Goal: Use online tool/utility: Utilize a website feature to perform a specific function

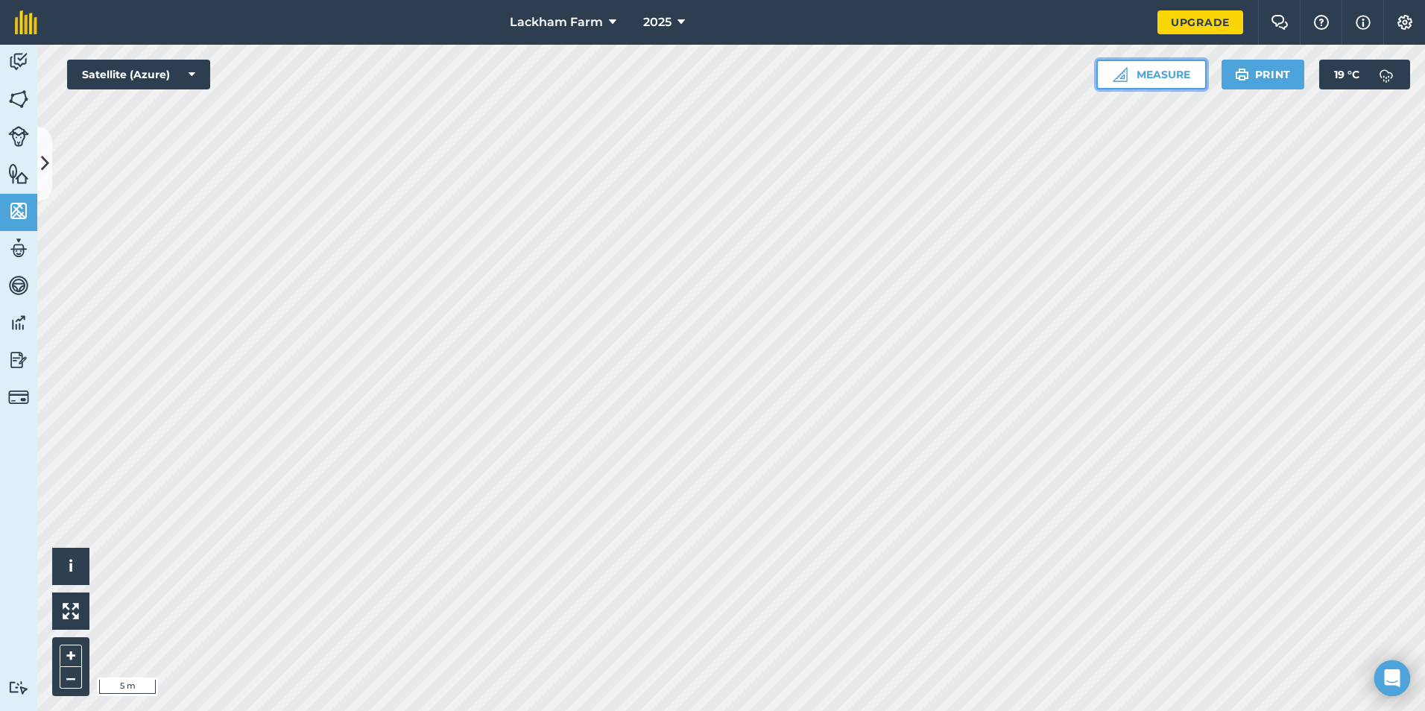
click at [1170, 69] on button "Measure" at bounding box center [1152, 75] width 110 height 30
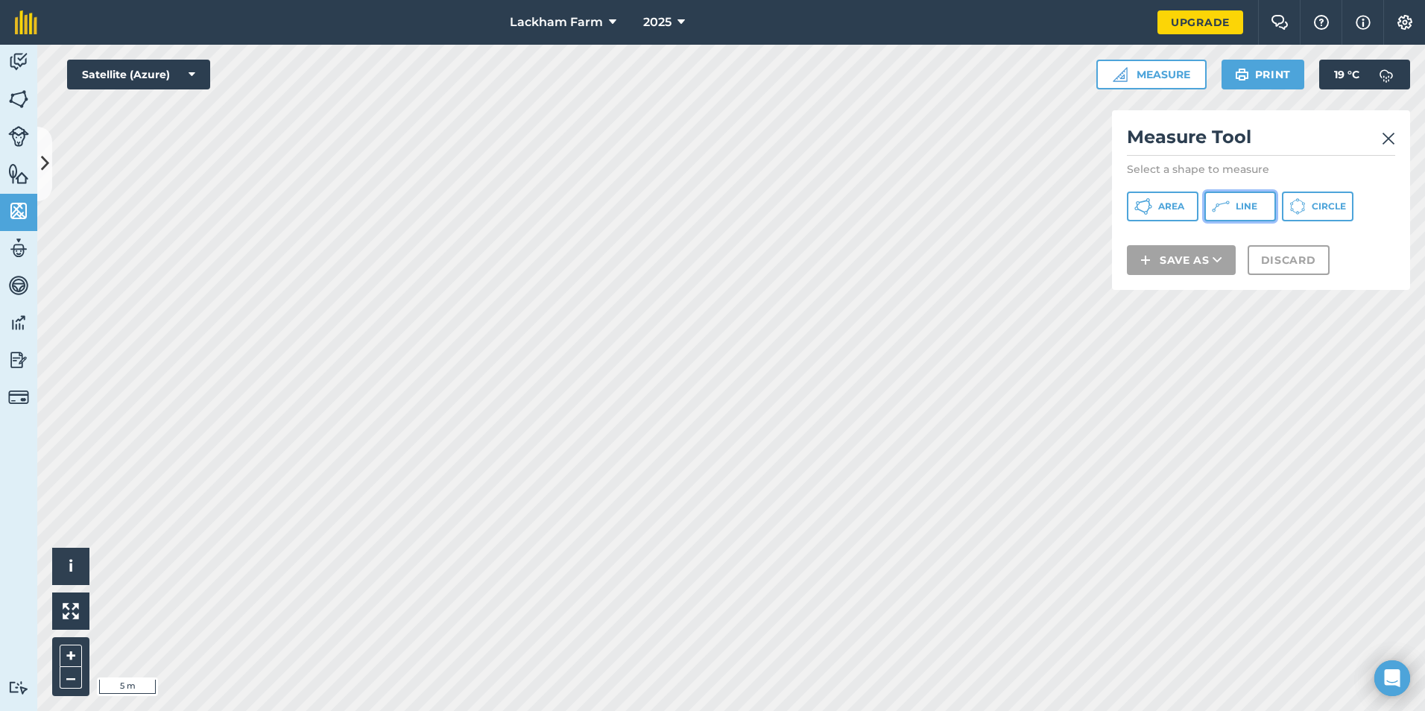
click at [1232, 205] on button "Line" at bounding box center [1241, 207] width 72 height 30
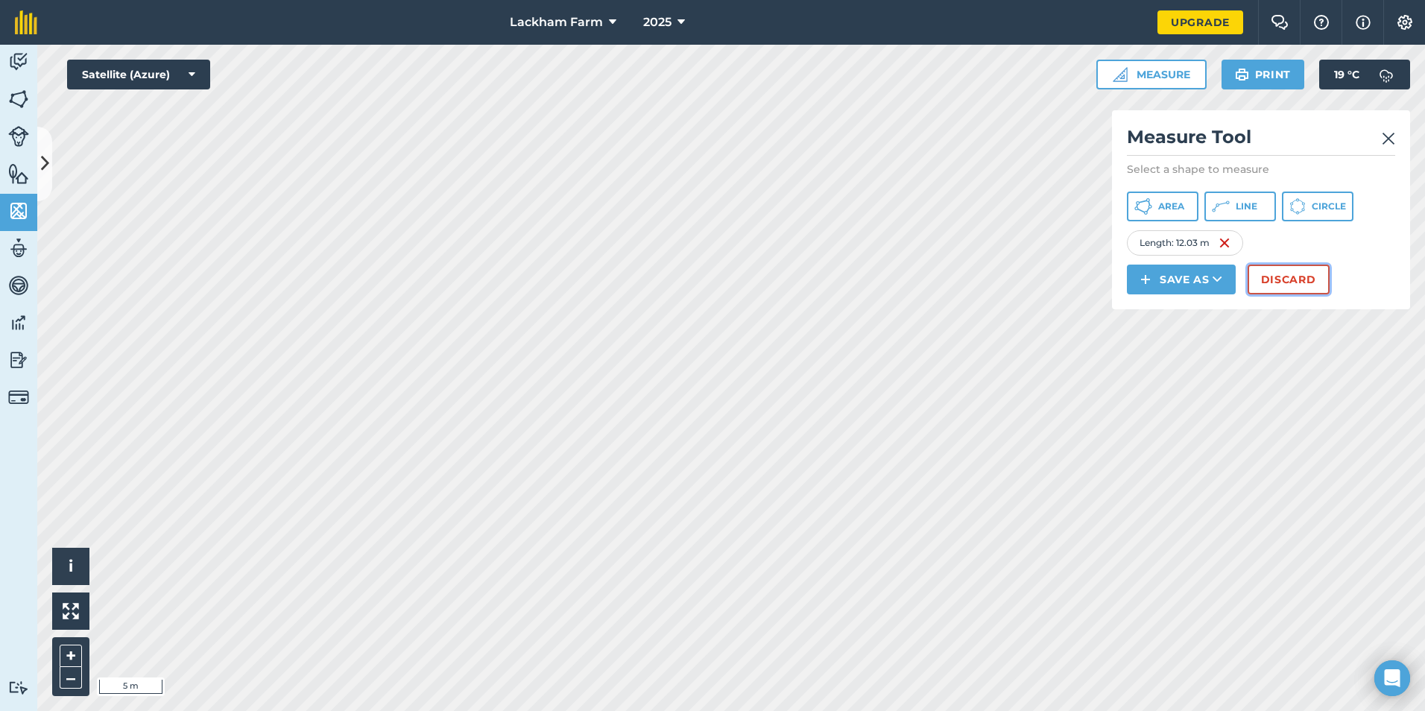
click at [1294, 272] on button "Discard" at bounding box center [1289, 280] width 82 height 30
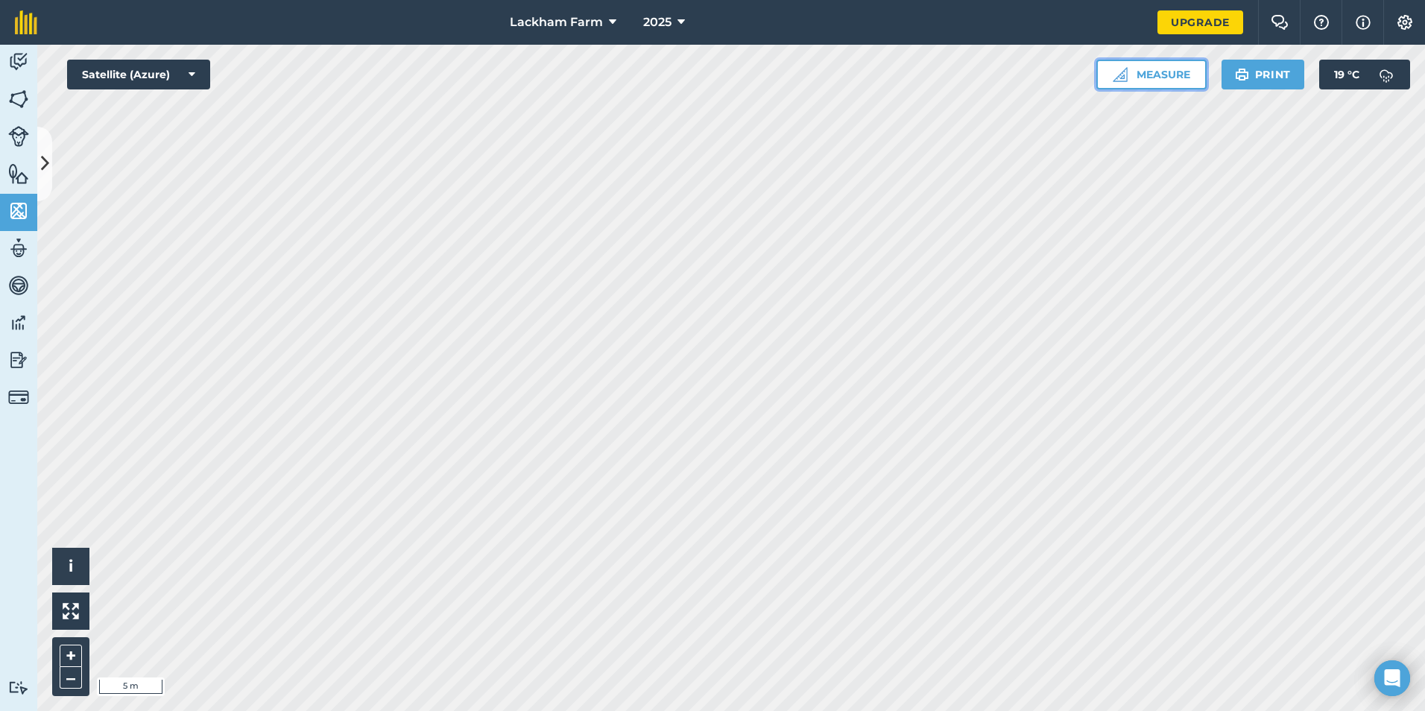
click at [1173, 72] on button "Measure" at bounding box center [1152, 75] width 110 height 30
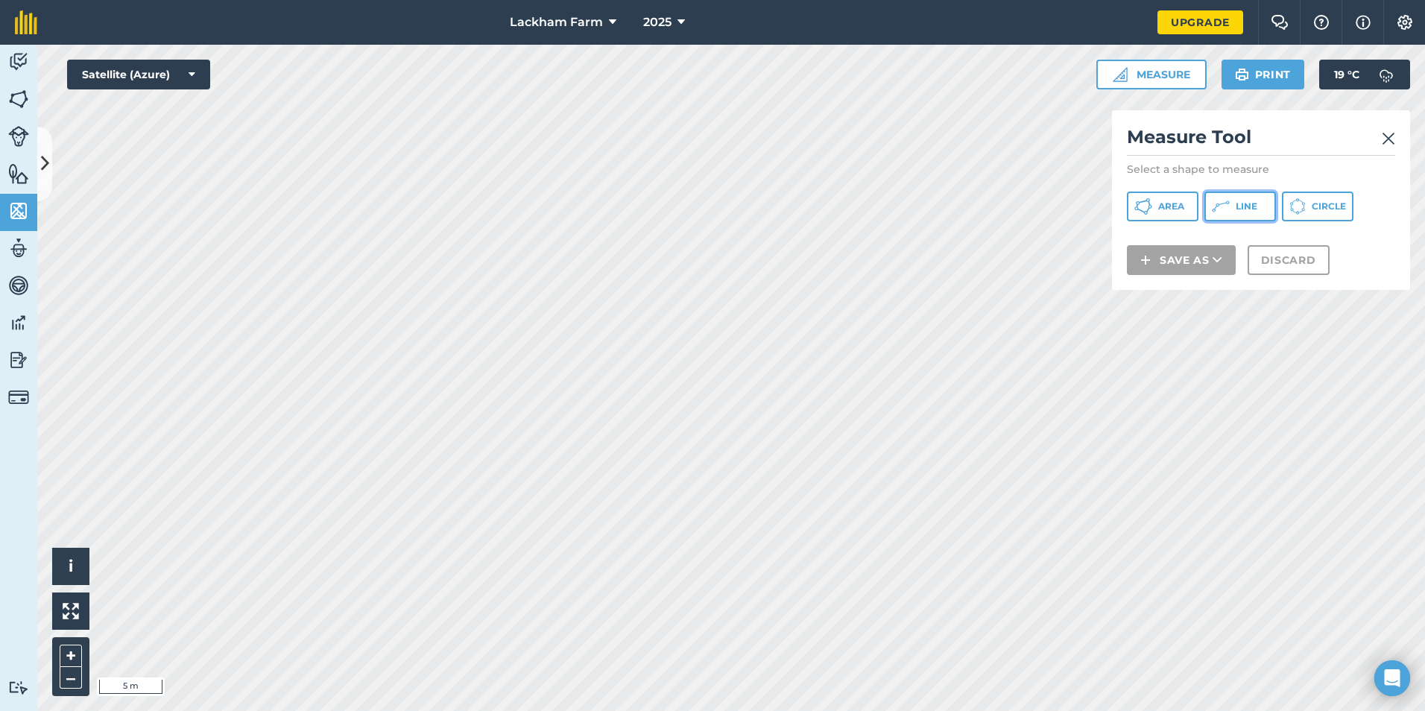
click at [1249, 207] on span "Line" at bounding box center [1247, 207] width 22 height 12
click at [1393, 133] on img at bounding box center [1388, 139] width 13 height 18
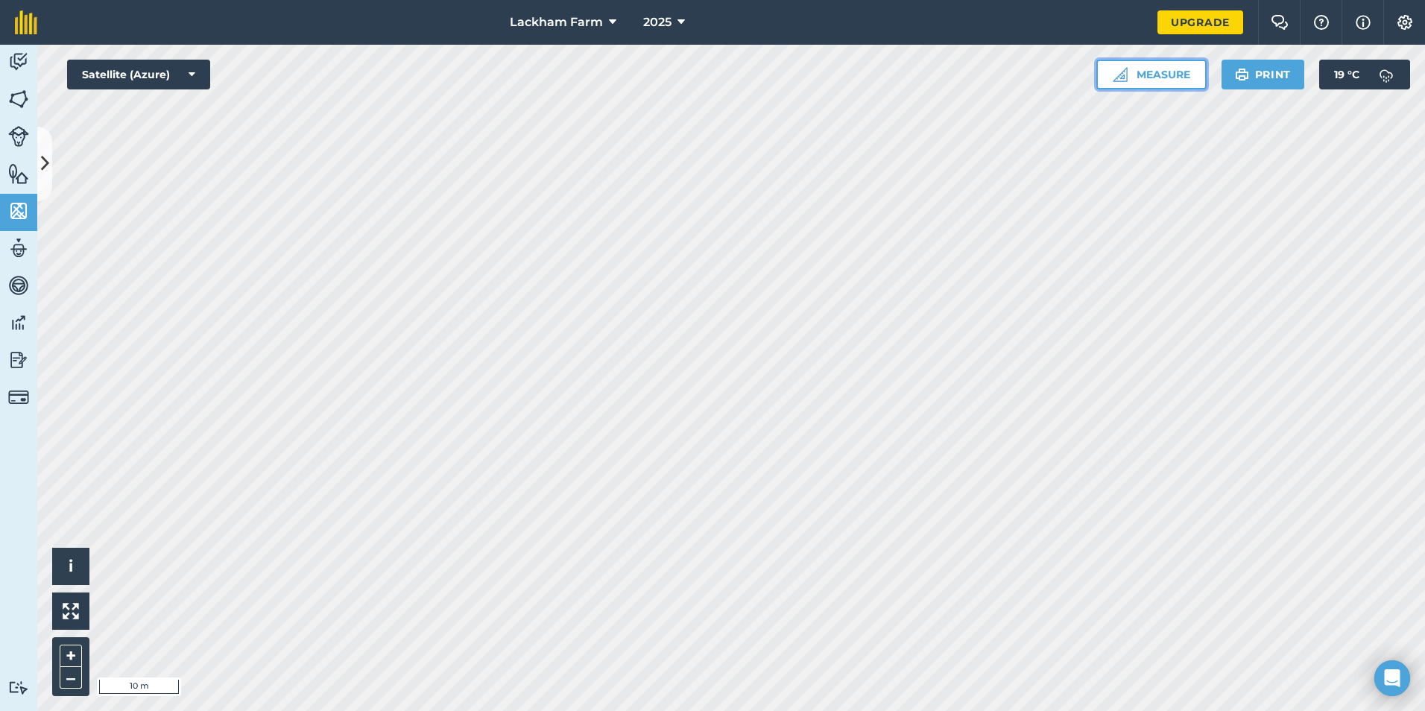
click at [1183, 76] on button "Measure" at bounding box center [1152, 75] width 110 height 30
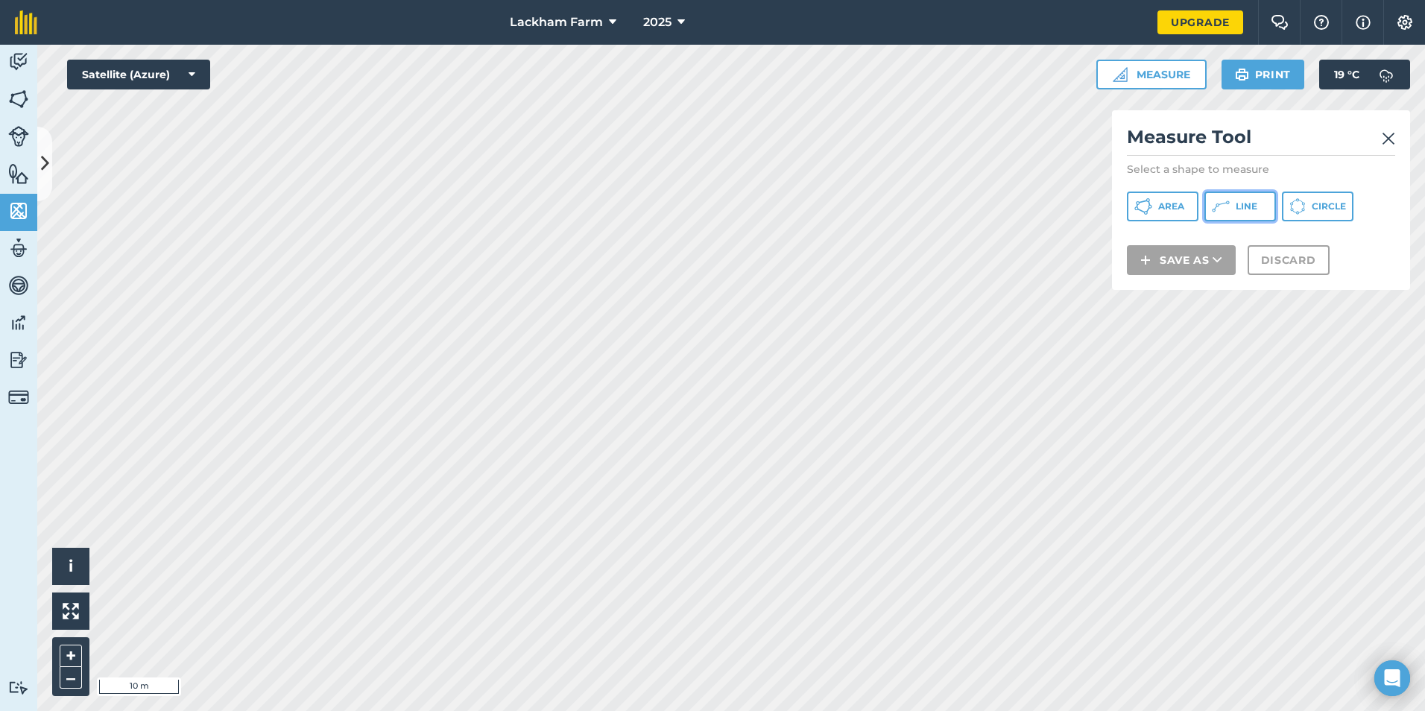
click at [1264, 206] on button "Line" at bounding box center [1241, 207] width 72 height 30
click at [1389, 141] on img at bounding box center [1388, 139] width 13 height 18
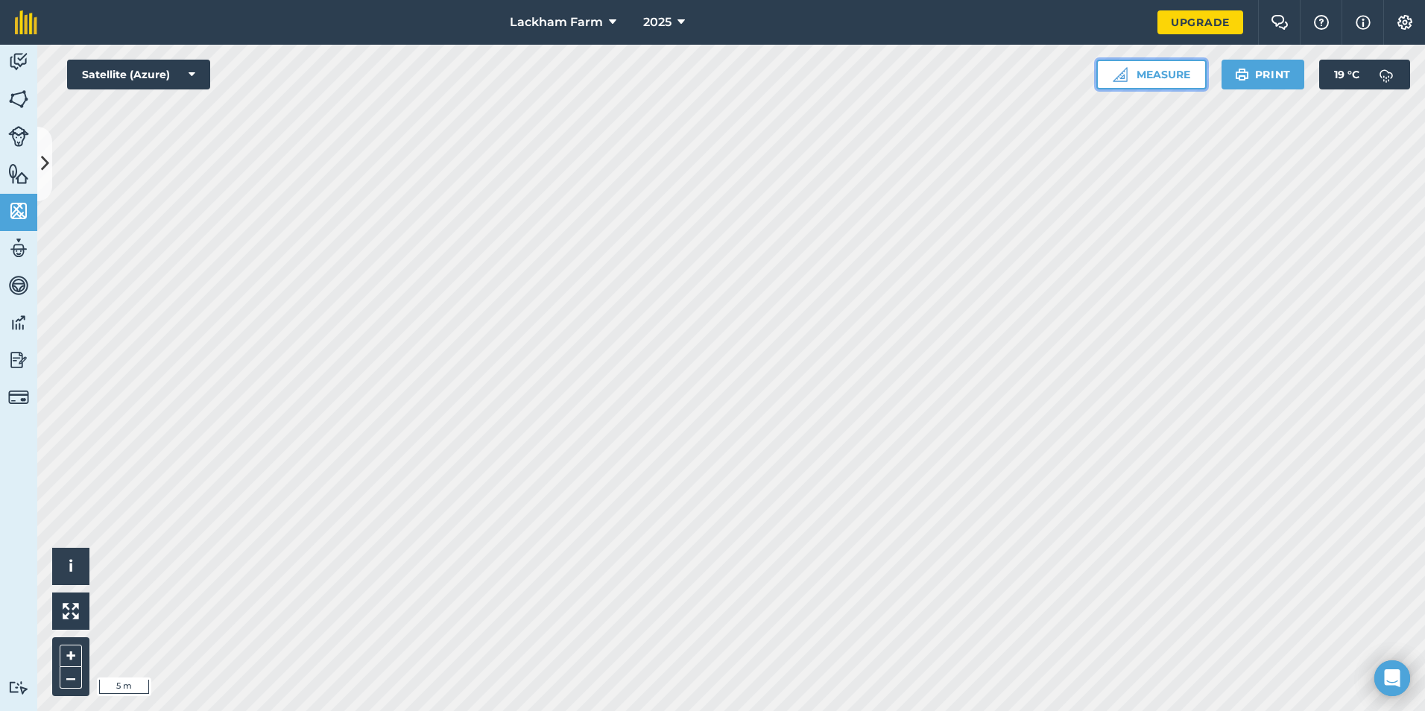
click at [1164, 75] on button "Measure" at bounding box center [1152, 75] width 110 height 30
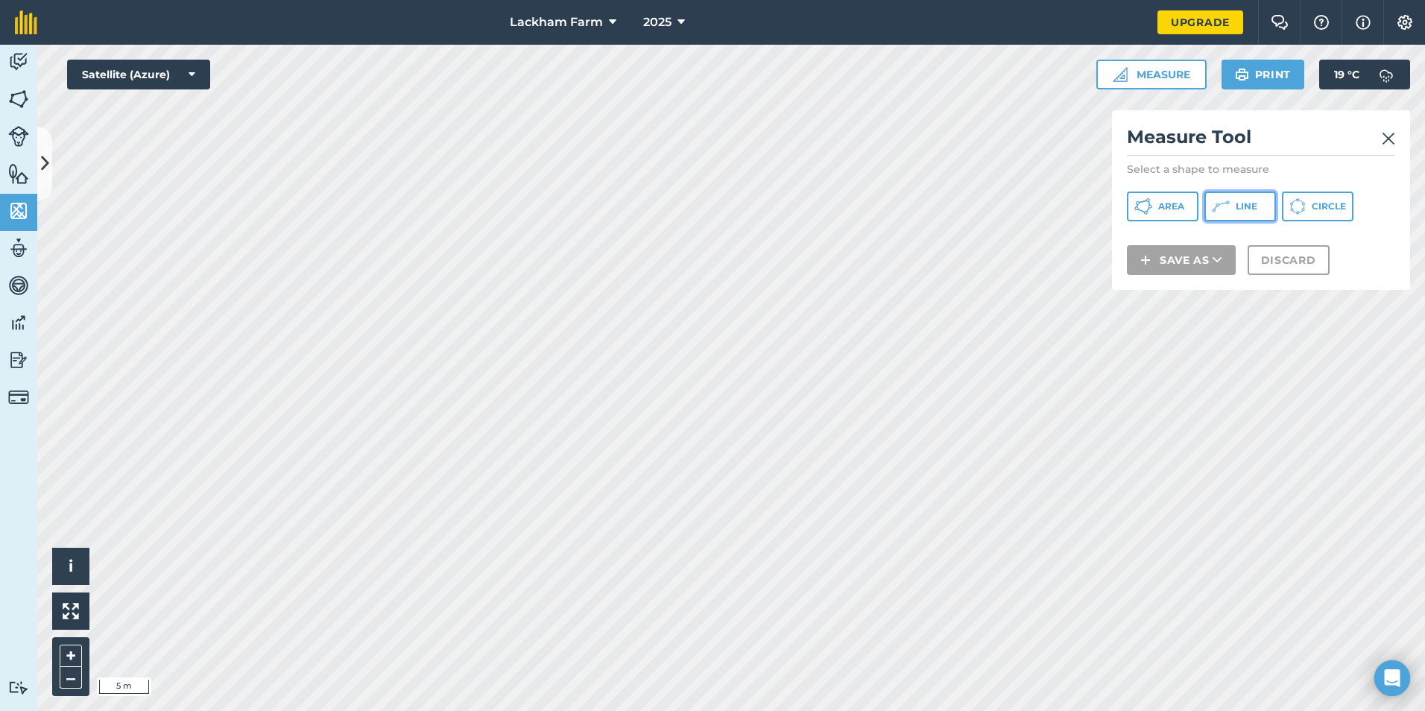
drag, startPoint x: 1236, startPoint y: 204, endPoint x: 1181, endPoint y: 187, distance: 57.1
click at [1234, 204] on button "Line" at bounding box center [1241, 207] width 72 height 30
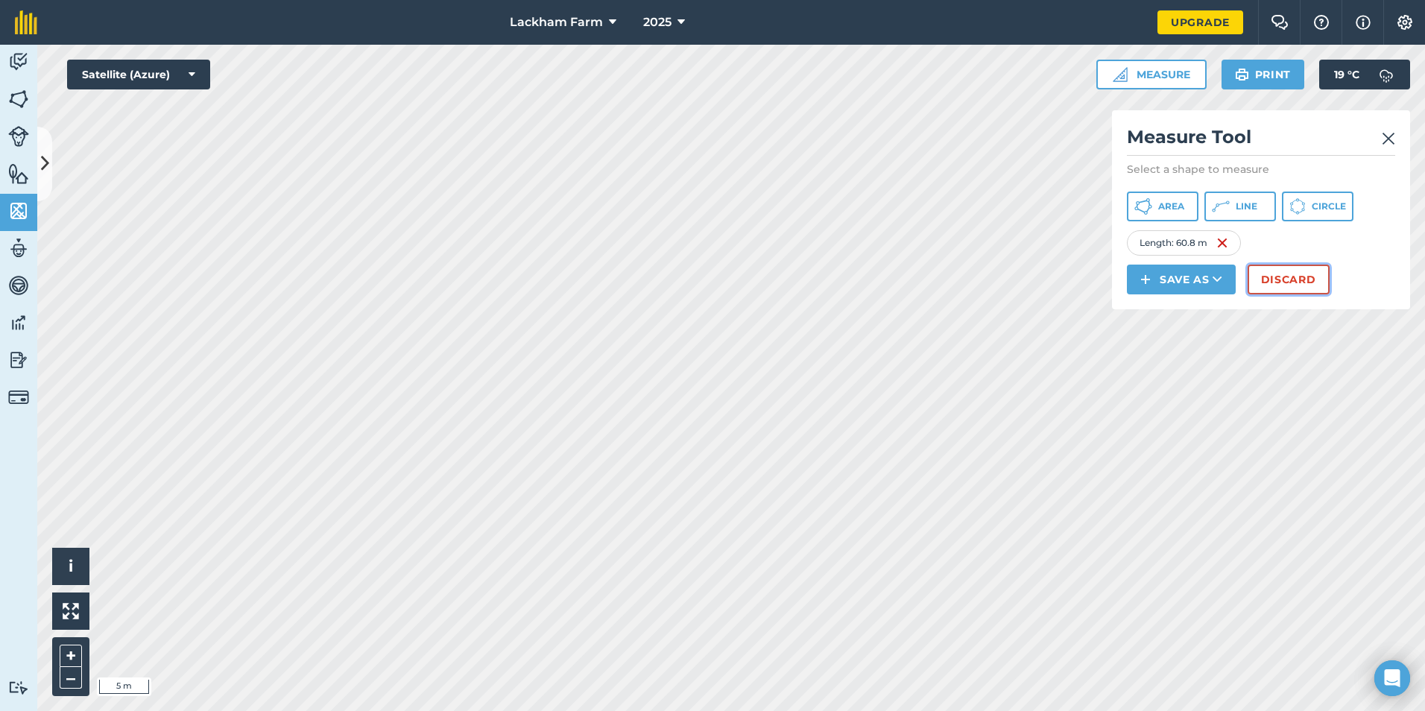
click at [1265, 273] on button "Discard" at bounding box center [1289, 280] width 82 height 30
